Goal: Navigation & Orientation: Go to known website

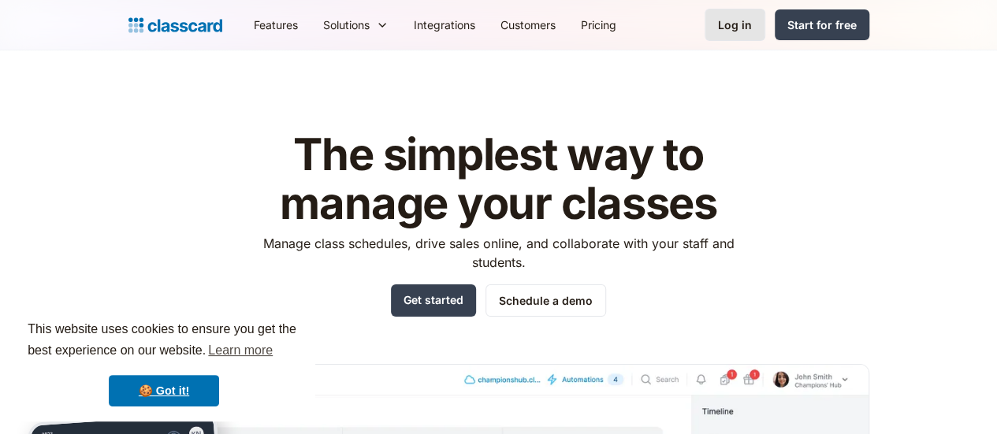
click at [752, 24] on div "Log in" at bounding box center [735, 25] width 34 height 17
